Goal: Task Accomplishment & Management: Manage account settings

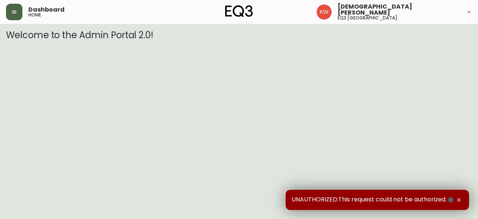
click at [18, 12] on button "button" at bounding box center [14, 12] width 16 height 16
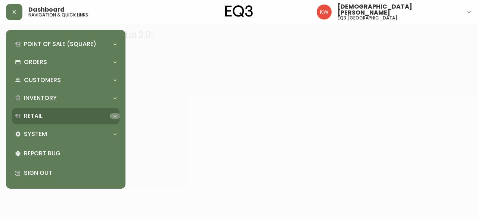
click at [110, 116] on div at bounding box center [115, 116] width 12 height 6
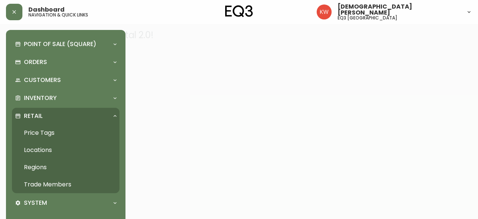
click at [57, 183] on link "Trade Members" at bounding box center [66, 184] width 108 height 17
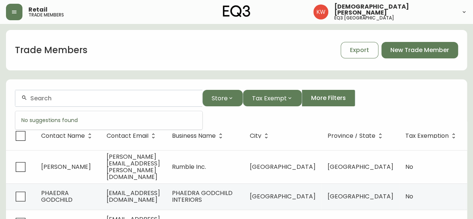
click at [125, 101] on input "text" at bounding box center [113, 98] width 166 height 7
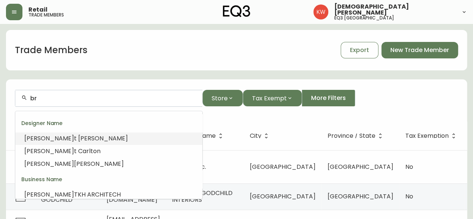
type input "b"
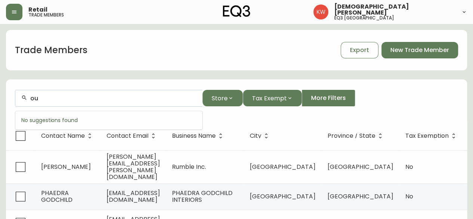
type input "o"
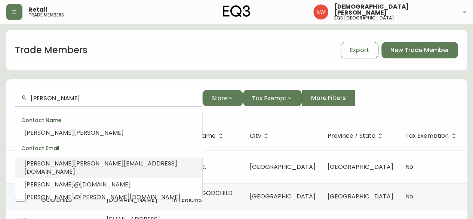
scroll to position [60, 0]
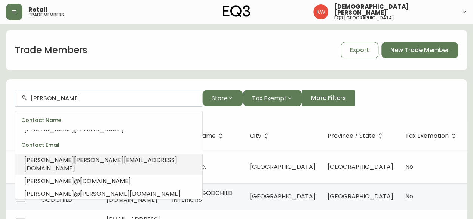
type input "[PERSON_NAME]"
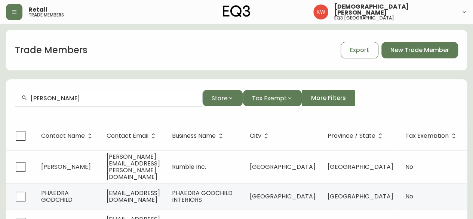
click at [209, 41] on div "Trade Members Export New Trade Member" at bounding box center [236, 50] width 461 height 24
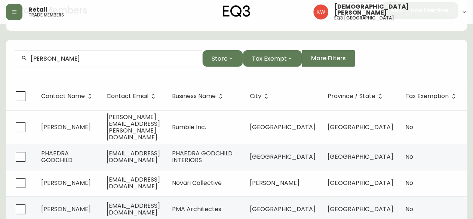
scroll to position [45, 0]
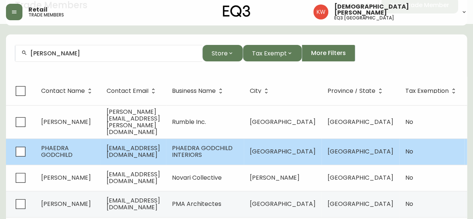
click at [65, 143] on span "PHAEDRA GODCHILD" at bounding box center [56, 150] width 31 height 15
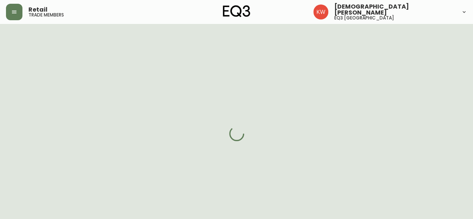
select select "AB"
select select "CA"
select select "CA_EN"
select select "Outreach from a Trade Rep"
select select "Interior Designer"
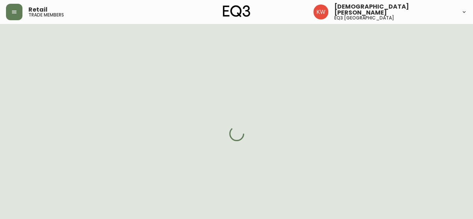
select select "false"
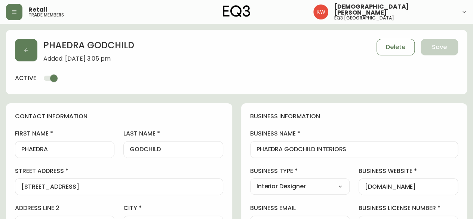
type input "EQ3 [GEOGRAPHIC_DATA]"
select select "cjw10z96m00006gs08l3o91tv"
click at [58, 147] on input "PHAEDRA" at bounding box center [64, 149] width 87 height 7
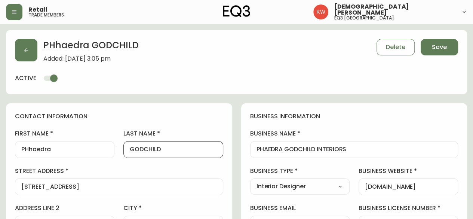
click at [179, 150] on input "GODCHILD" at bounding box center [173, 149] width 87 height 7
click at [70, 148] on input "PHhaedra" at bounding box center [64, 149] width 87 height 7
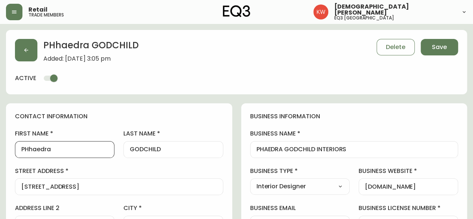
type input "PHhaedra"
click at [172, 153] on div "GODCHILD" at bounding box center [172, 149] width 99 height 17
drag, startPoint x: 172, startPoint y: 153, endPoint x: 142, endPoint y: 148, distance: 30.2
click at [142, 148] on div "GODCHILD" at bounding box center [172, 149] width 99 height 17
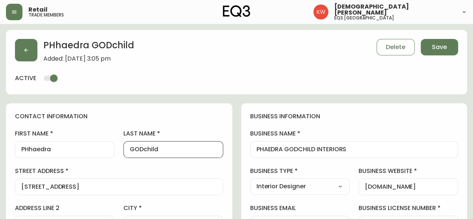
click at [143, 149] on input "GODchild" at bounding box center [173, 149] width 87 height 7
type input "Godchild"
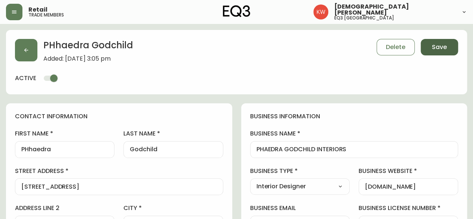
click at [448, 44] on button "Save" at bounding box center [438, 47] width 37 height 16
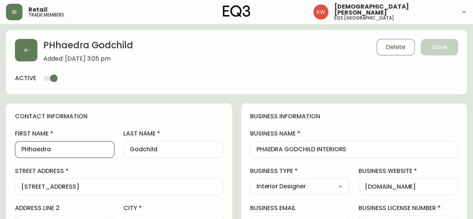
click at [29, 149] on input "PHhaedra" at bounding box center [64, 149] width 87 height 7
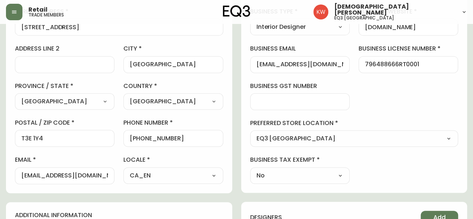
scroll to position [153, 0]
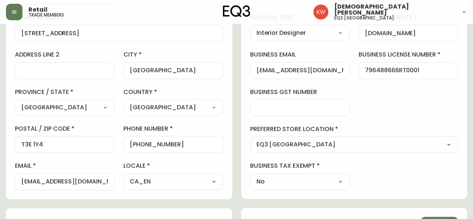
type input "Phaedra"
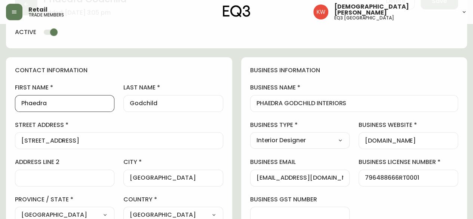
scroll to position [41, 0]
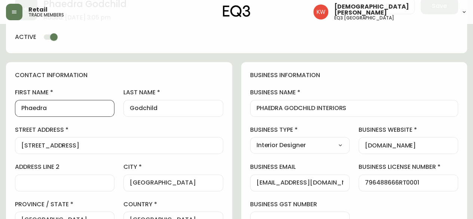
drag, startPoint x: 67, startPoint y: 108, endPoint x: 16, endPoint y: 106, distance: 50.9
click at [16, 106] on div "Phaedra" at bounding box center [64, 108] width 99 height 17
drag, startPoint x: 256, startPoint y: 184, endPoint x: 348, endPoint y: 183, distance: 92.3
click at [348, 183] on div "[EMAIL_ADDRESS][DOMAIN_NAME]" at bounding box center [299, 182] width 99 height 17
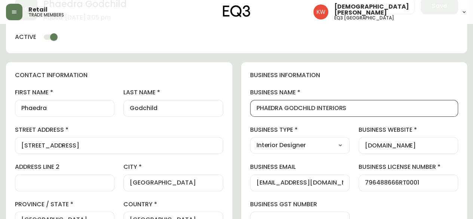
scroll to position [0, 0]
drag, startPoint x: 316, startPoint y: 111, endPoint x: 220, endPoint y: 130, distance: 98.3
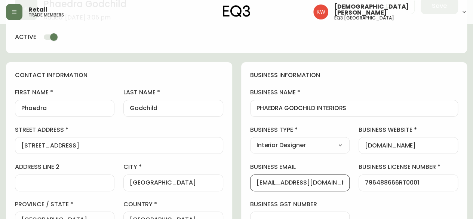
scroll to position [0, 1]
drag, startPoint x: 256, startPoint y: 182, endPoint x: 356, endPoint y: 190, distance: 100.1
click at [356, 190] on div "business information business name PHAEDRA GODCHILD INTERIORS business type Int…" at bounding box center [354, 186] width 226 height 248
